Goal: Check status: Check status

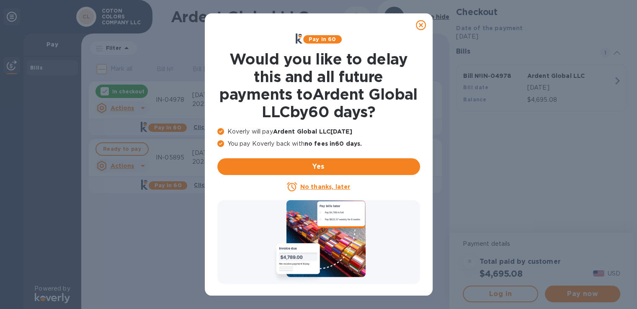
click at [420, 24] on icon at bounding box center [421, 25] width 10 height 10
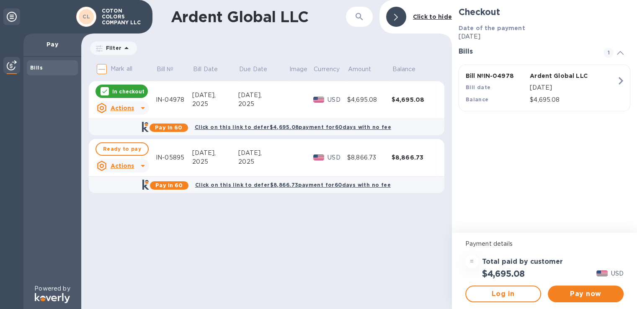
click at [106, 92] on icon at bounding box center [104, 91] width 7 height 7
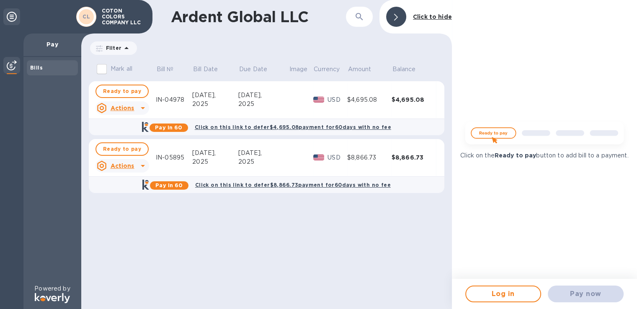
click at [41, 67] on b "Bills" at bounding box center [36, 67] width 13 height 6
click at [10, 63] on img at bounding box center [12, 65] width 10 height 10
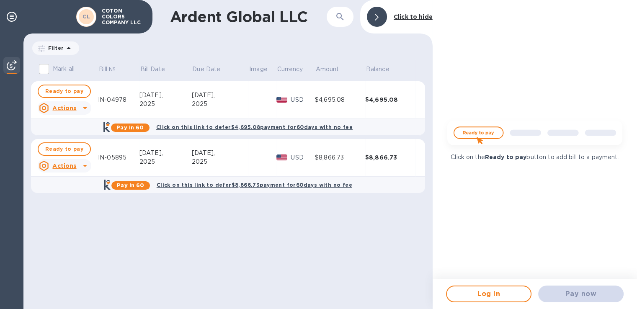
click at [10, 63] on img at bounding box center [12, 65] width 10 height 10
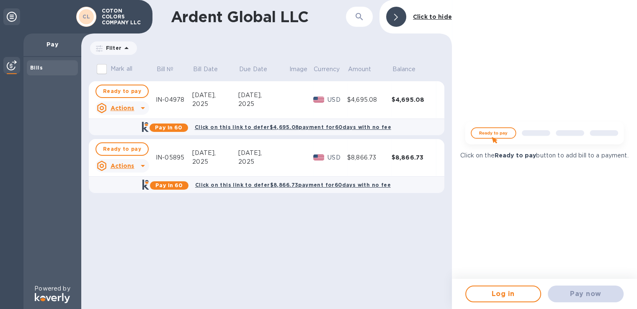
click at [12, 19] on icon at bounding box center [12, 17] width 10 height 10
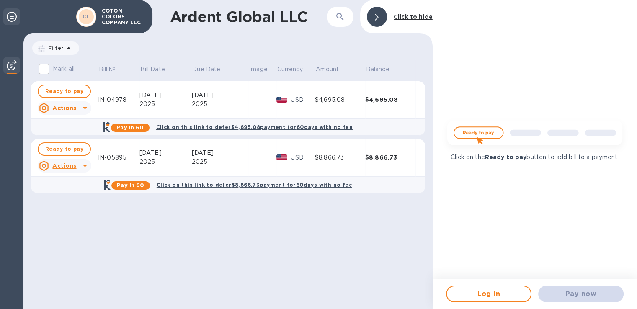
click at [12, 19] on icon at bounding box center [12, 17] width 10 height 10
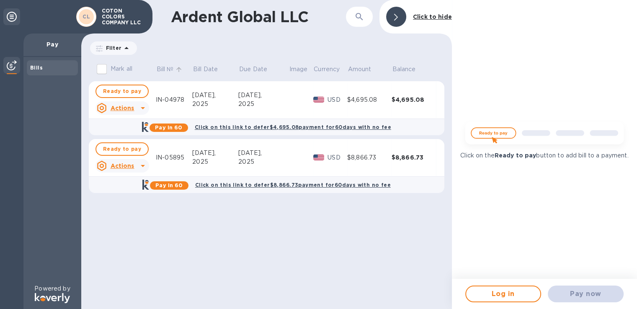
click at [173, 68] on p "Bill №" at bounding box center [165, 69] width 17 height 9
click at [362, 16] on icon "button" at bounding box center [359, 17] width 10 height 10
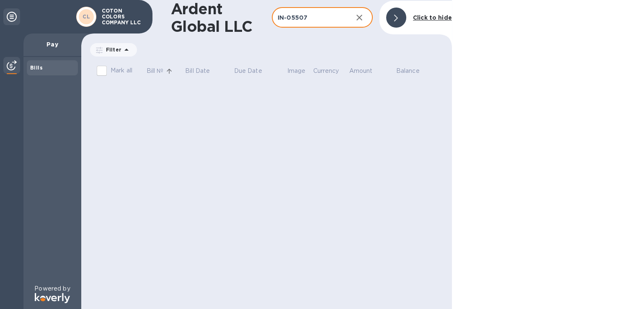
type input "IN-05507"
